Goal: Information Seeking & Learning: Find specific fact

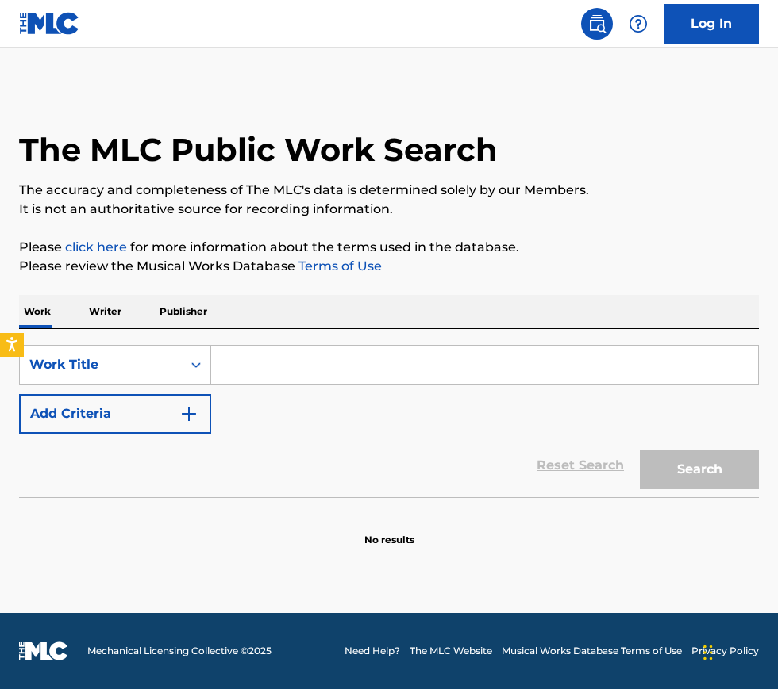
click at [349, 364] on input "Search Form" at bounding box center [484, 365] width 547 height 38
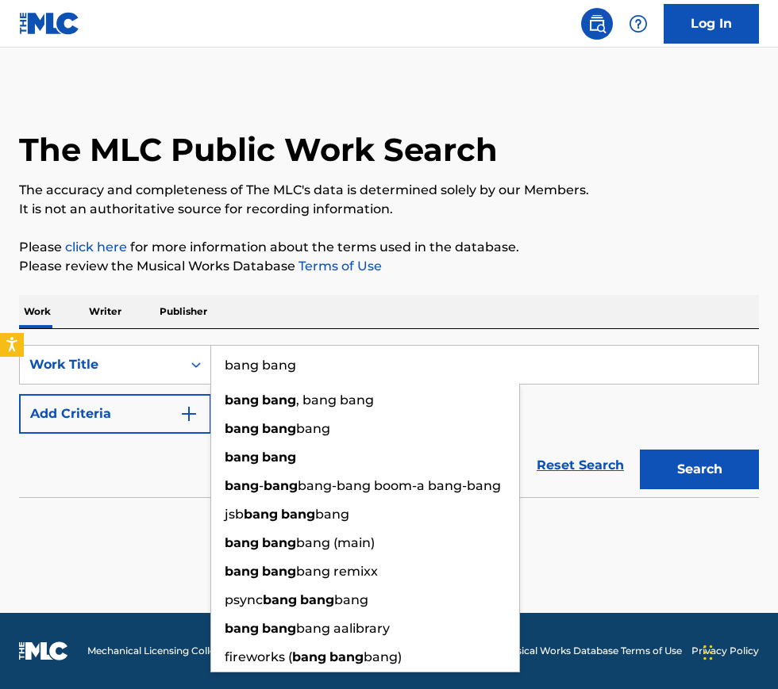
type input "bang bang"
click at [340, 336] on div "SearchWithCriteria58dd85e4-c7a5-4fea-89ca-bf8d8e91422c Work Title bang bang ban…" at bounding box center [388, 413] width 739 height 168
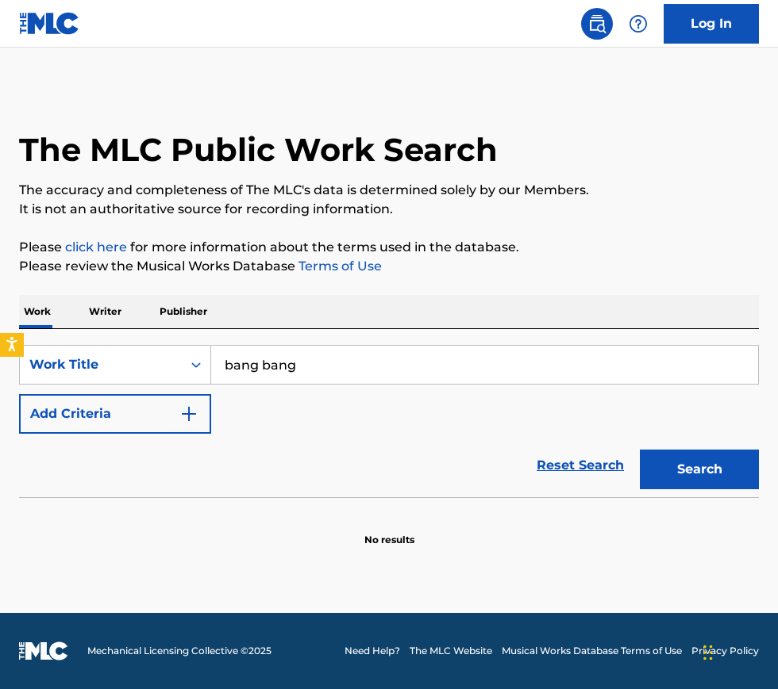
click at [139, 430] on button "Add Criteria" at bounding box center [115, 414] width 192 height 40
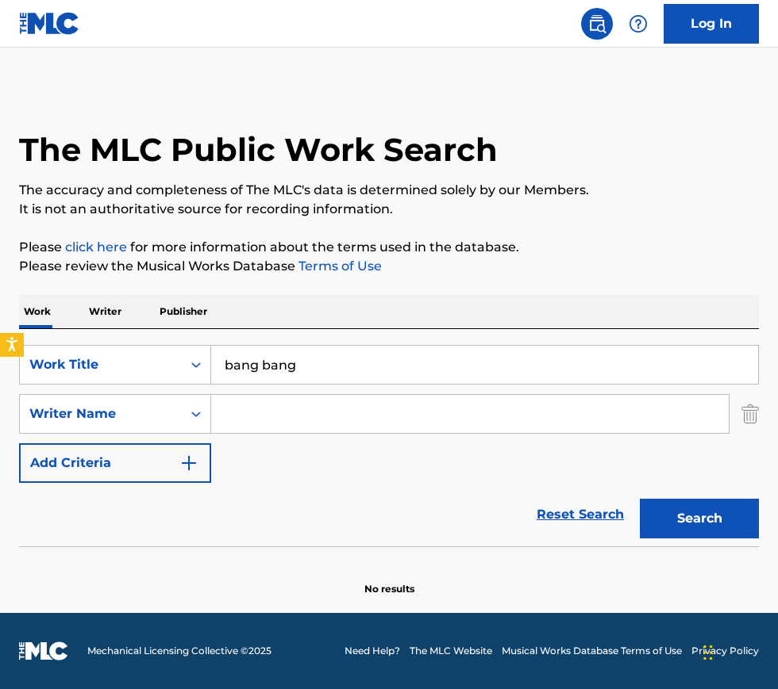
click at [235, 409] on input "Search Form" at bounding box center [469, 414] width 517 height 38
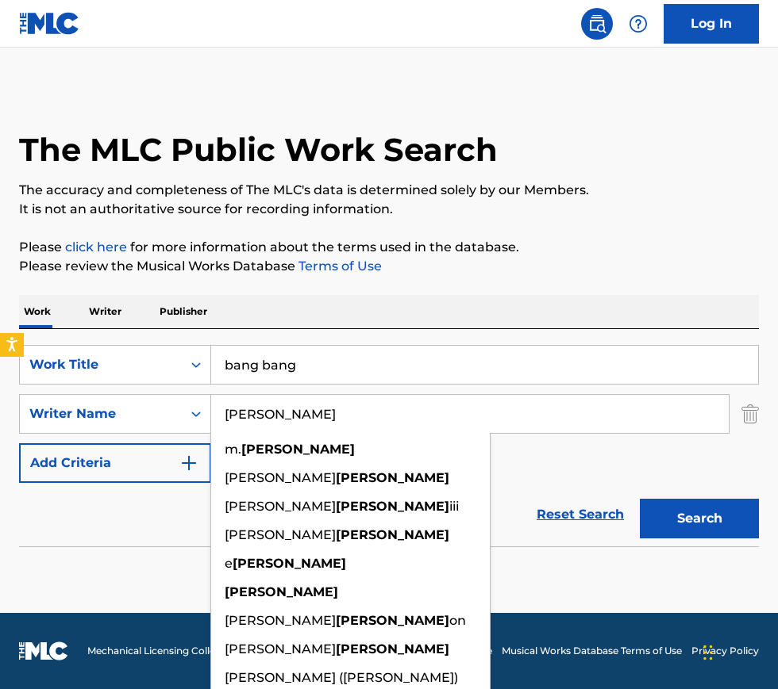
type input "[PERSON_NAME]"
click at [574, 470] on div "SearchWithCriteria58dd85e4-c7a5-4fea-89ca-bf8d8e91422c Work Title bang bang Sea…" at bounding box center [388, 414] width 739 height 138
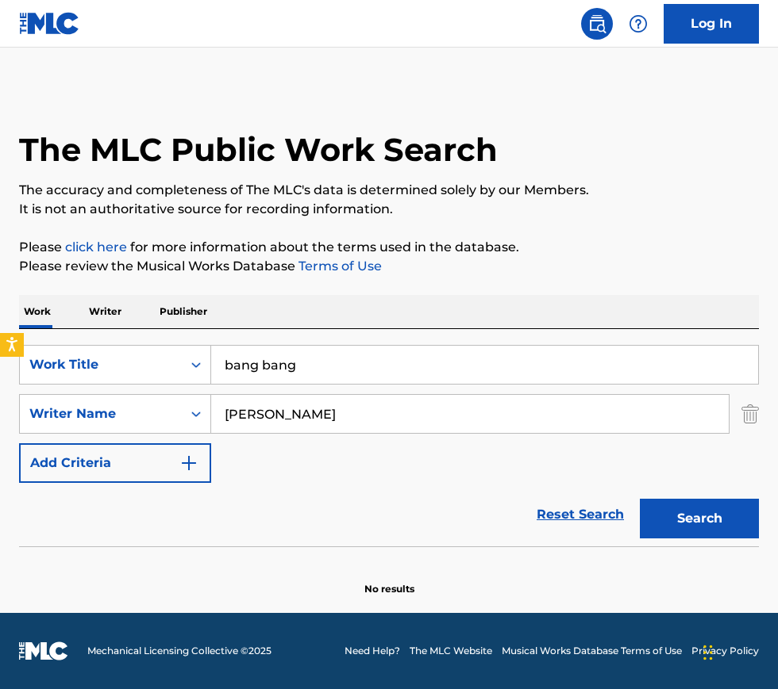
click at [698, 501] on button "Search" at bounding box center [698, 519] width 119 height 40
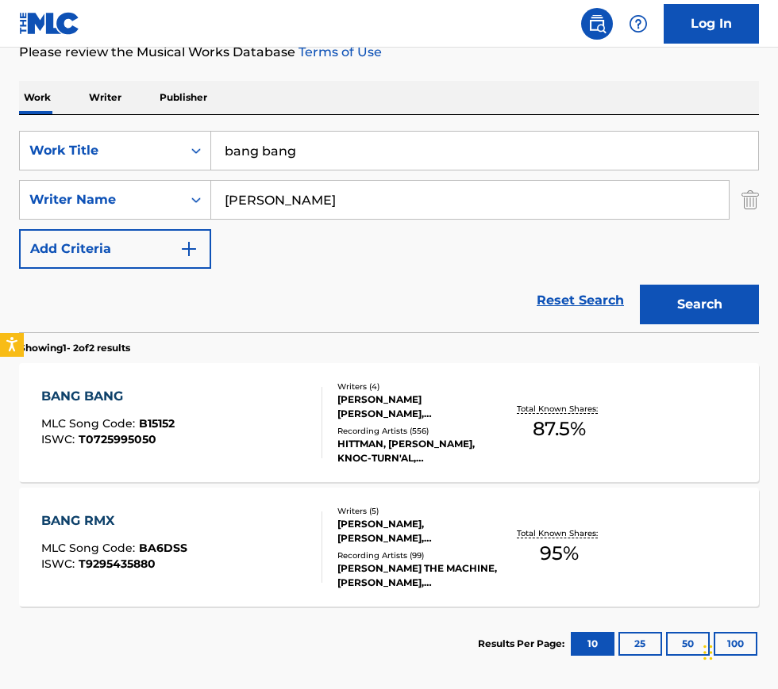
scroll to position [217, 0]
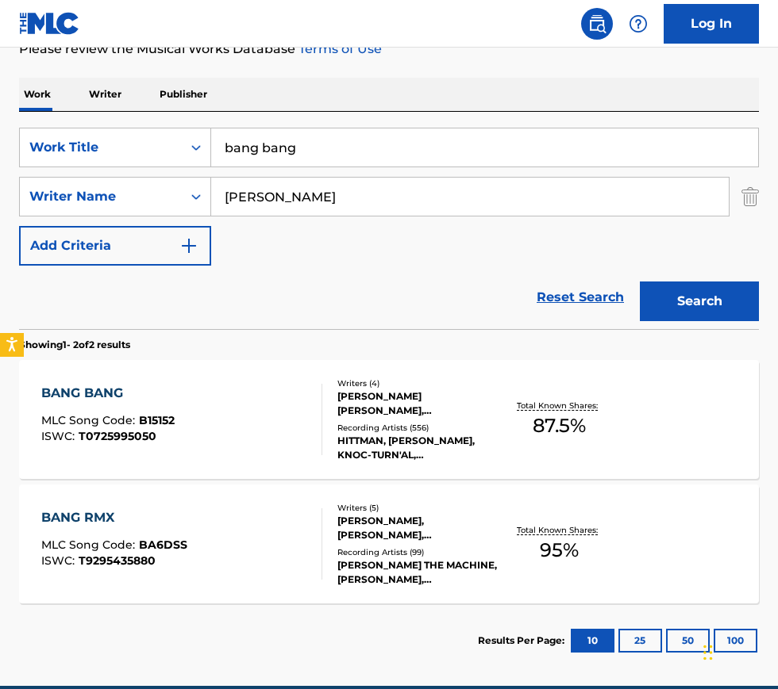
click at [232, 417] on div "BANG BANG MLC Song Code : B15152 ISWC : T0725995050" at bounding box center [181, 419] width 281 height 71
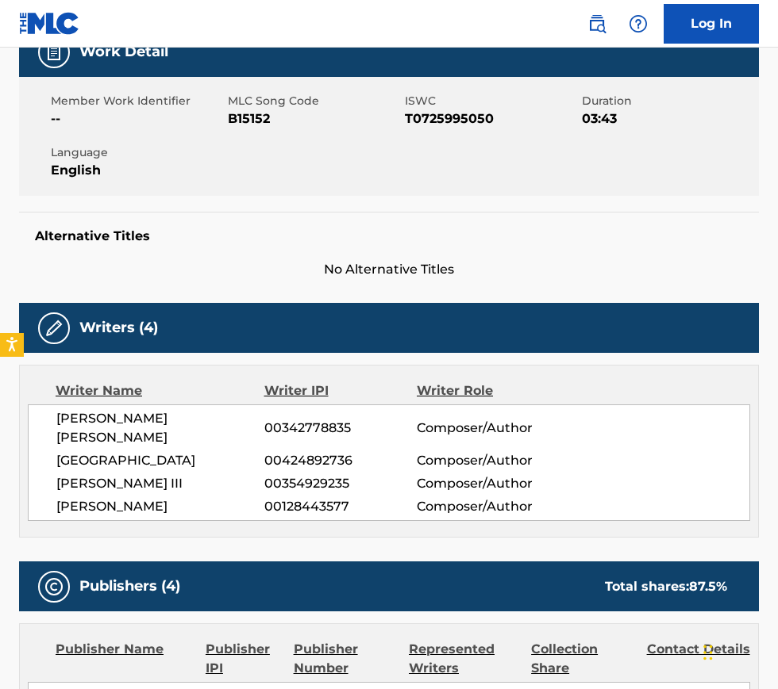
scroll to position [258, 0]
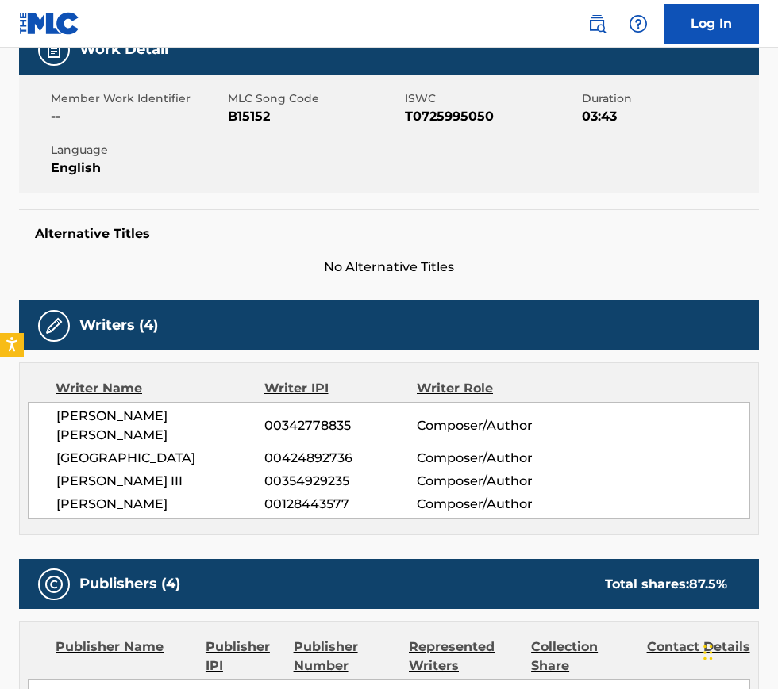
drag, startPoint x: 231, startPoint y: 459, endPoint x: 58, endPoint y: 456, distance: 173.0
click at [58, 472] on span "[PERSON_NAME] III" at bounding box center [160, 481] width 208 height 19
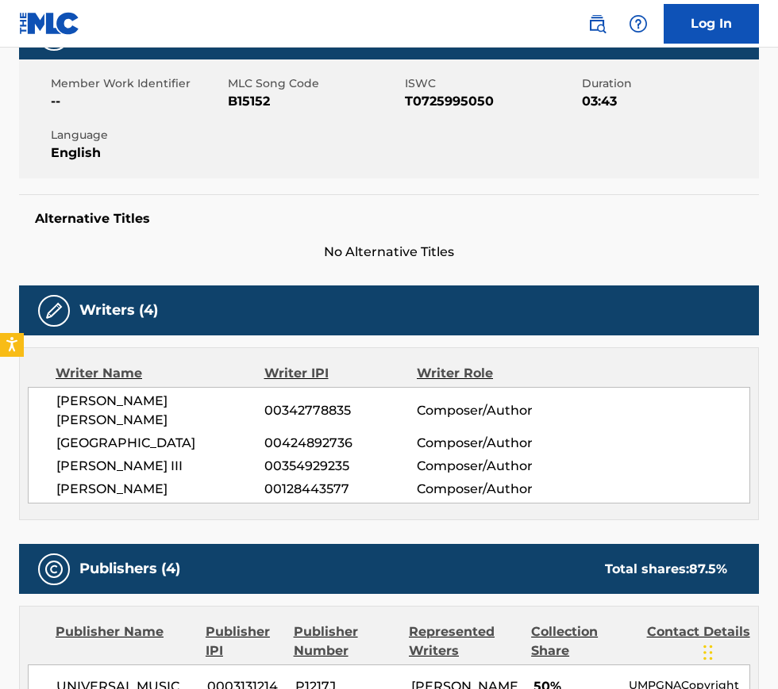
scroll to position [0, 0]
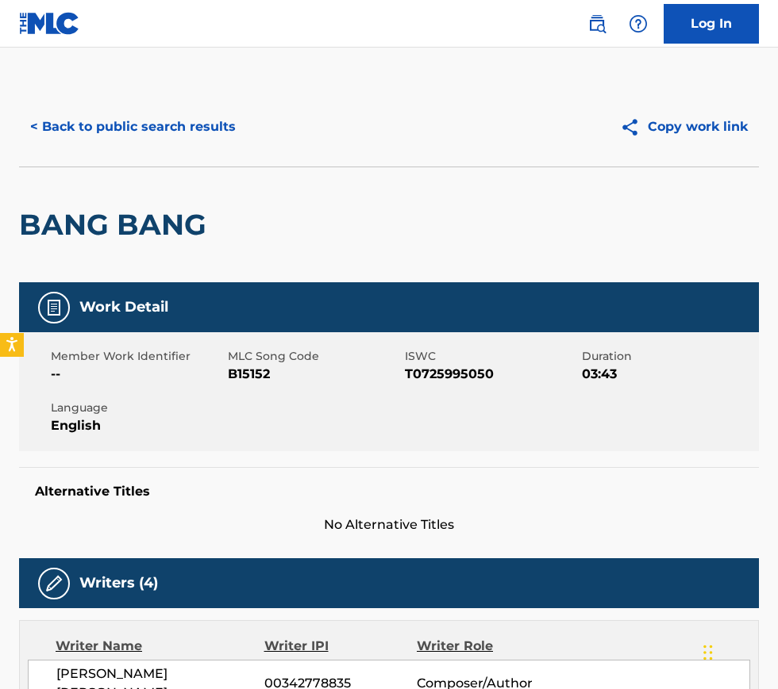
click at [86, 127] on button "< Back to public search results" at bounding box center [133, 127] width 228 height 40
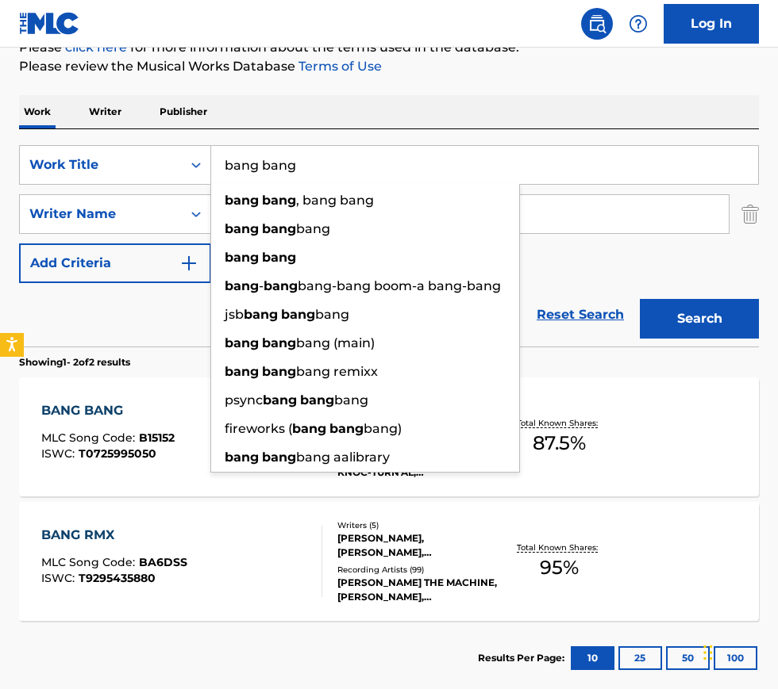
drag, startPoint x: 263, startPoint y: 163, endPoint x: 384, endPoint y: 170, distance: 121.6
click at [384, 170] on input "bang bang" at bounding box center [484, 165] width 547 height 38
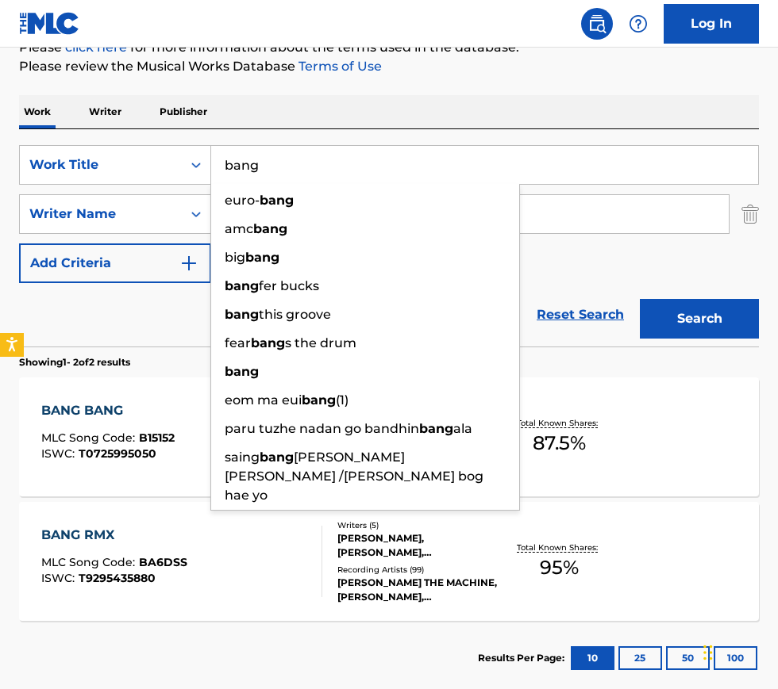
type input "bang"
click at [624, 259] on div "SearchWithCriteria58dd85e4-c7a5-4fea-89ca-bf8d8e91422c Work Title bang euro- ba…" at bounding box center [388, 214] width 739 height 138
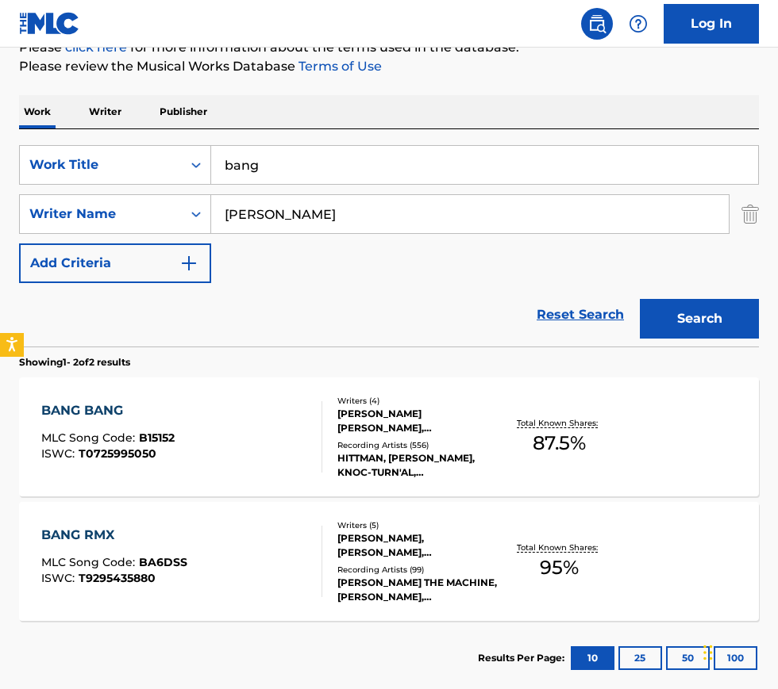
click at [247, 568] on div "BANG RMX MLC Song Code : BA6DSS ISWC : T9295435880" at bounding box center [181, 561] width 281 height 71
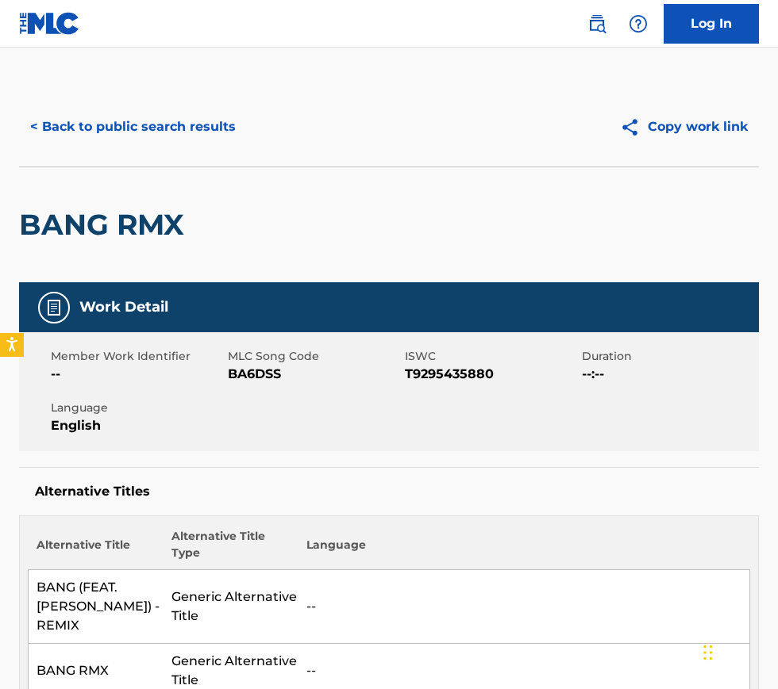
click at [55, 131] on button "< Back to public search results" at bounding box center [133, 127] width 228 height 40
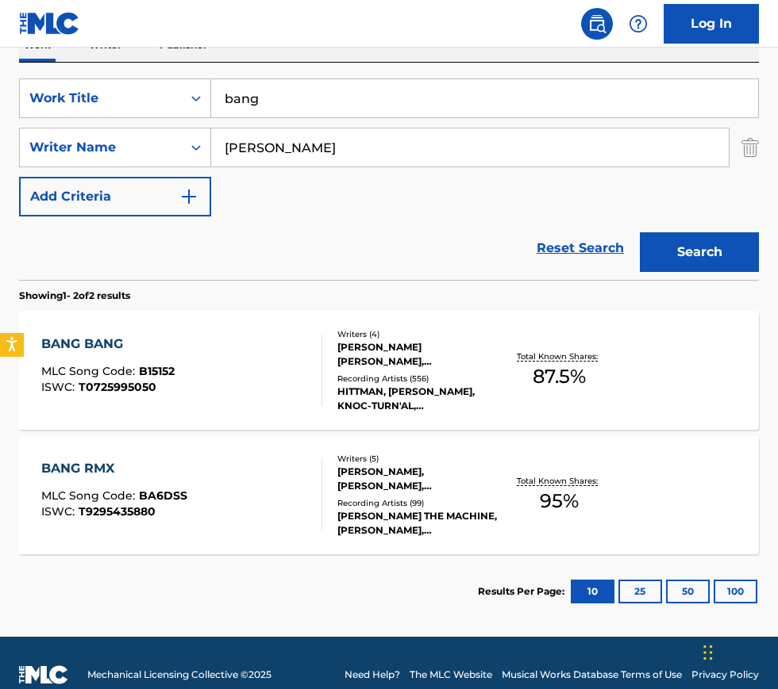
scroll to position [286, 0]
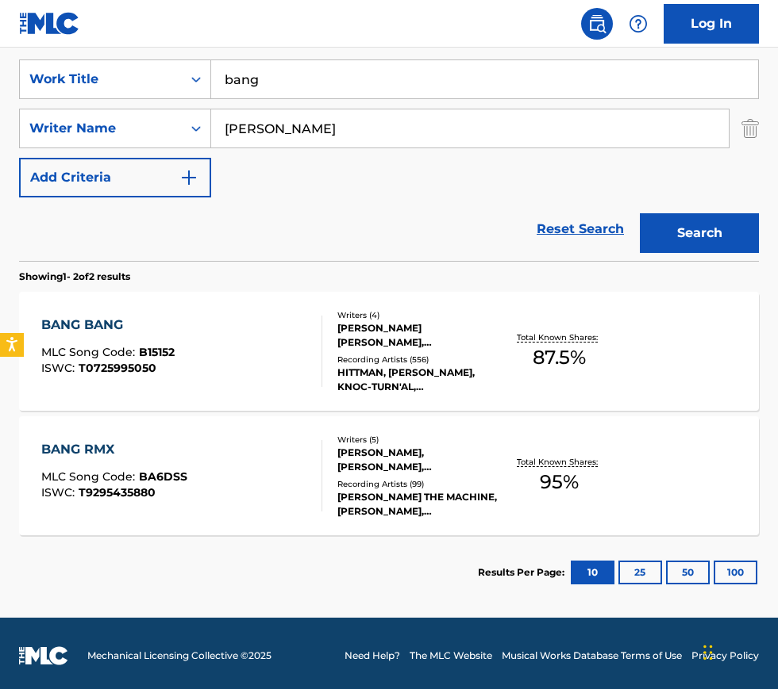
click at [271, 366] on div "BANG BANG MLC Song Code : B15152 ISWC : T0725995050" at bounding box center [181, 351] width 281 height 71
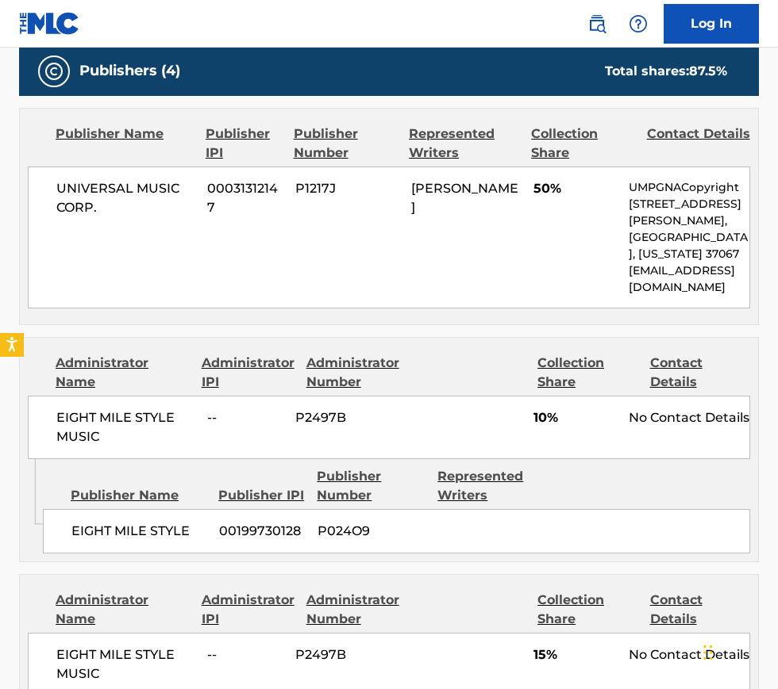
scroll to position [778, 0]
